Goal: Task Accomplishment & Management: Manage account settings

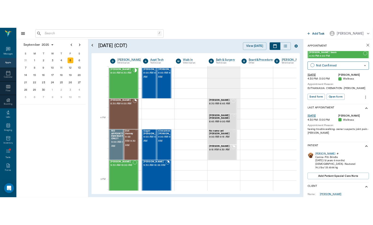
scroll to position [588, 0]
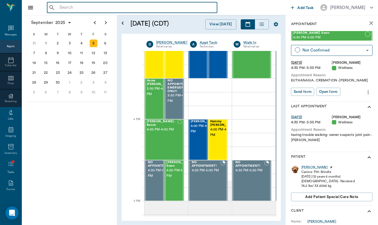
click at [101, 9] on input "text" at bounding box center [135, 8] width 157 height 8
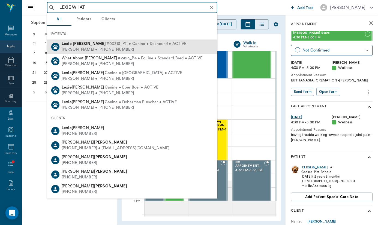
click at [93, 47] on div "[PERSON_NAME] • [PHONE_NUMBER]" at bounding box center [124, 50] width 125 height 6
type input "LEXIE WHAT"
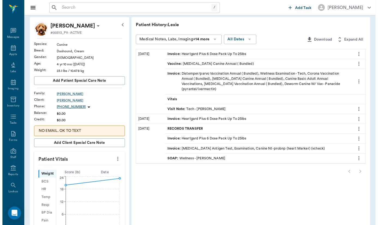
scroll to position [26, 0]
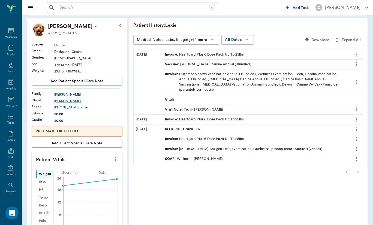
click at [92, 27] on icon at bounding box center [95, 26] width 7 height 7
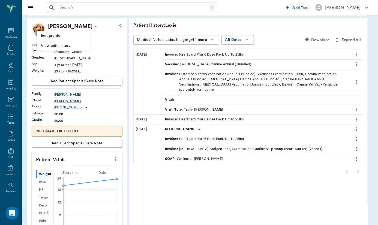
click at [58, 37] on span "Edit profile" at bounding box center [64, 36] width 46 height 6
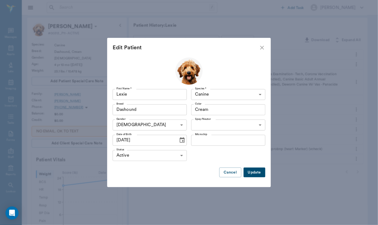
click at [181, 111] on div "Dashound Breed" at bounding box center [150, 109] width 74 height 11
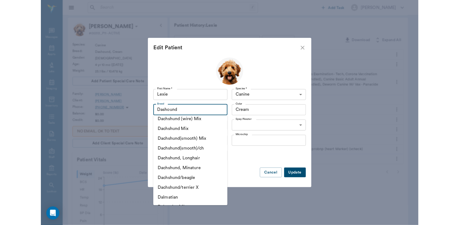
scroll to position [3543, 0]
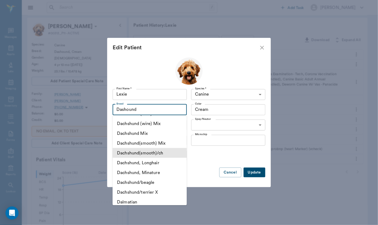
click at [146, 148] on li "Dachshund(smooth)/ch" at bounding box center [150, 153] width 74 height 10
type input "Dachshund(smooth)/ch"
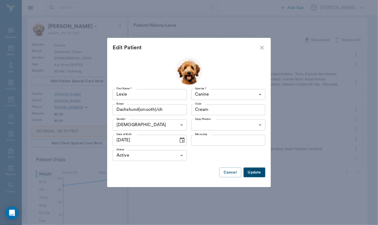
click at [253, 175] on button "Update" at bounding box center [254, 173] width 22 height 10
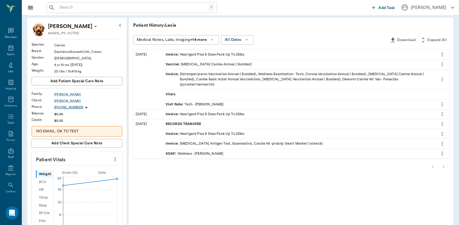
click at [89, 9] on input "text" at bounding box center [132, 8] width 151 height 8
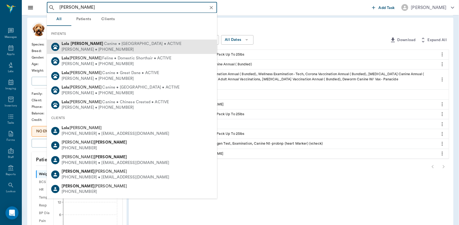
click at [104, 43] on span "Canine • [GEOGRAPHIC_DATA] • ACTIVE" at bounding box center [142, 44] width 77 height 6
type input "[PERSON_NAME]"
